Goal: Information Seeking & Learning: Learn about a topic

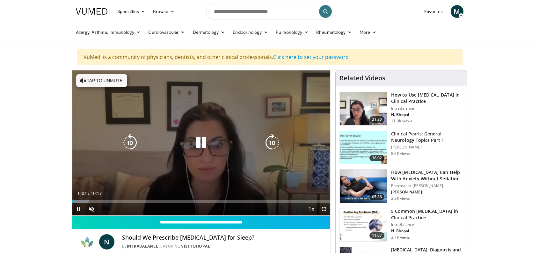
click at [102, 79] on button "Tap to unmute" at bounding box center [101, 80] width 51 height 13
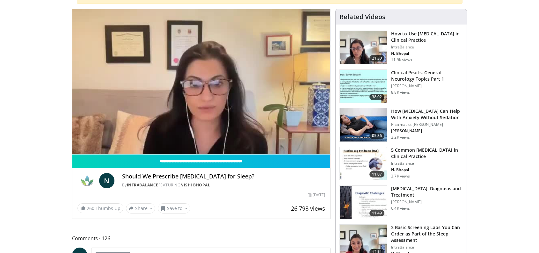
scroll to position [46, 0]
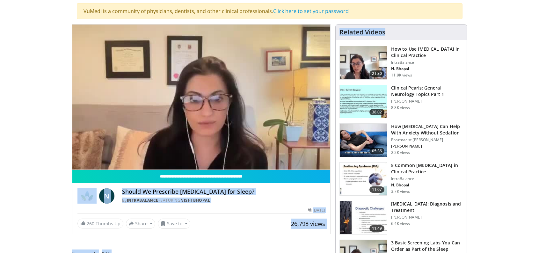
drag, startPoint x: 538, startPoint y: 15, endPoint x: 540, endPoint y: 26, distance: 10.6
click at [539, 26] on html "Specialties Adult & Family Medicine Allergy, [MEDICAL_DATA], Immunology Anesthe…" at bounding box center [269, 80] width 539 height 253
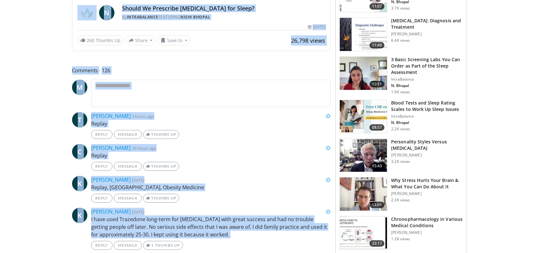
scroll to position [329, 0]
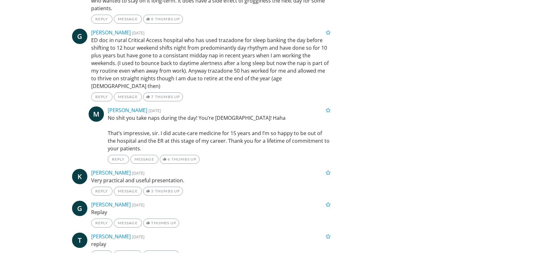
scroll to position [1200, 0]
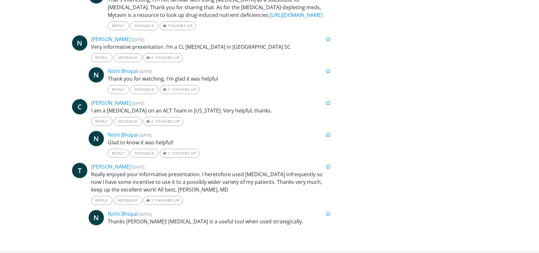
scroll to position [2564, 0]
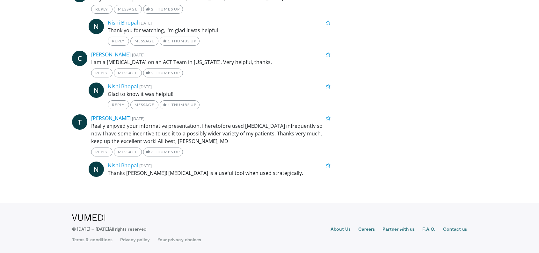
click at [169, 233] on link "https://jamanetwork.com/journals/jama/fullarticle/2804077" at bounding box center [161, 236] width 53 height 7
